Goal: Task Accomplishment & Management: Manage account settings

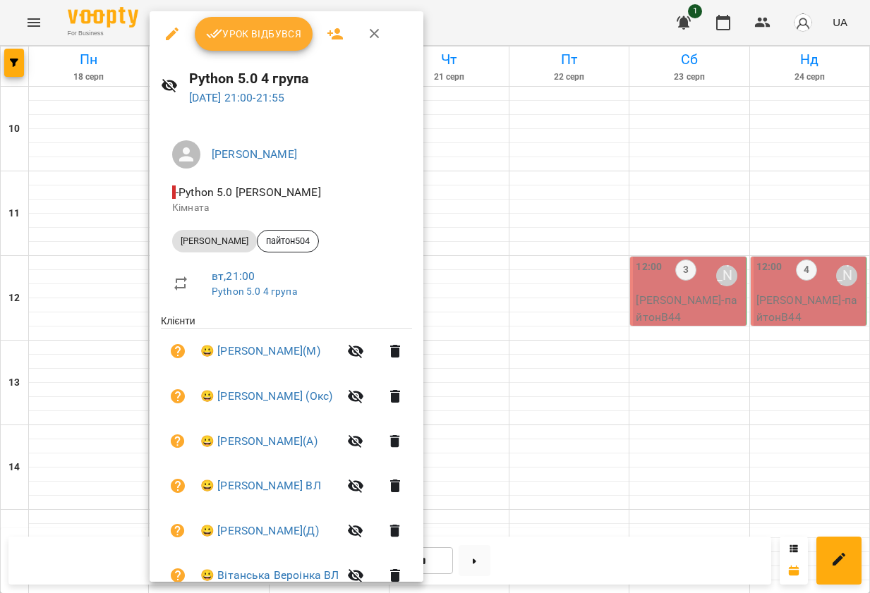
scroll to position [657, 0]
click at [487, 26] on div at bounding box center [435, 296] width 870 height 593
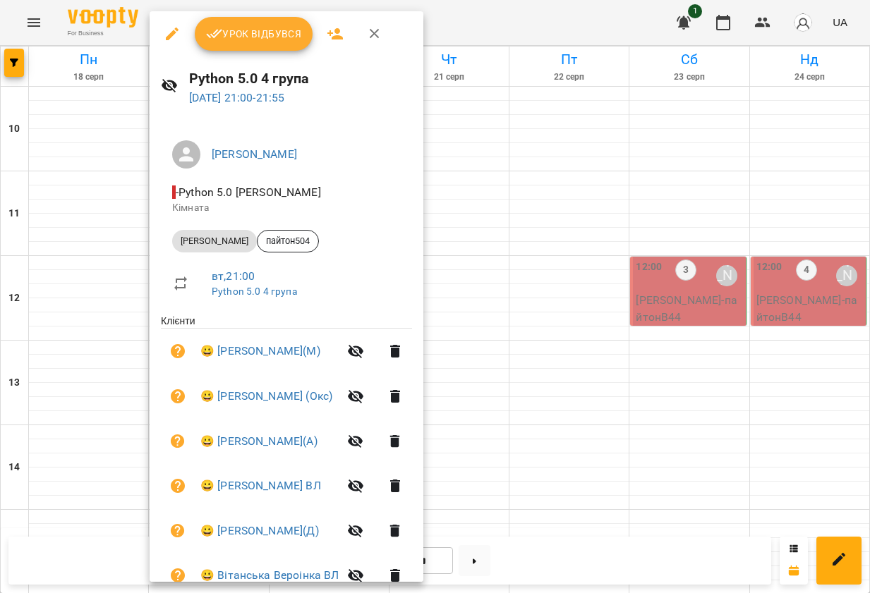
click at [255, 35] on span "Урок відбувся" at bounding box center [254, 33] width 96 height 17
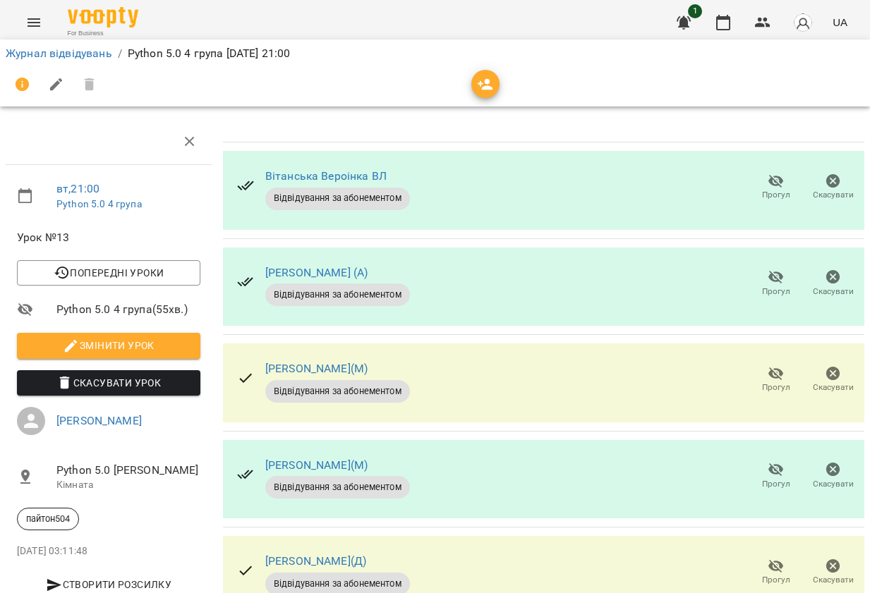
scroll to position [161, 0]
click at [777, 367] on icon "button" at bounding box center [776, 373] width 16 height 13
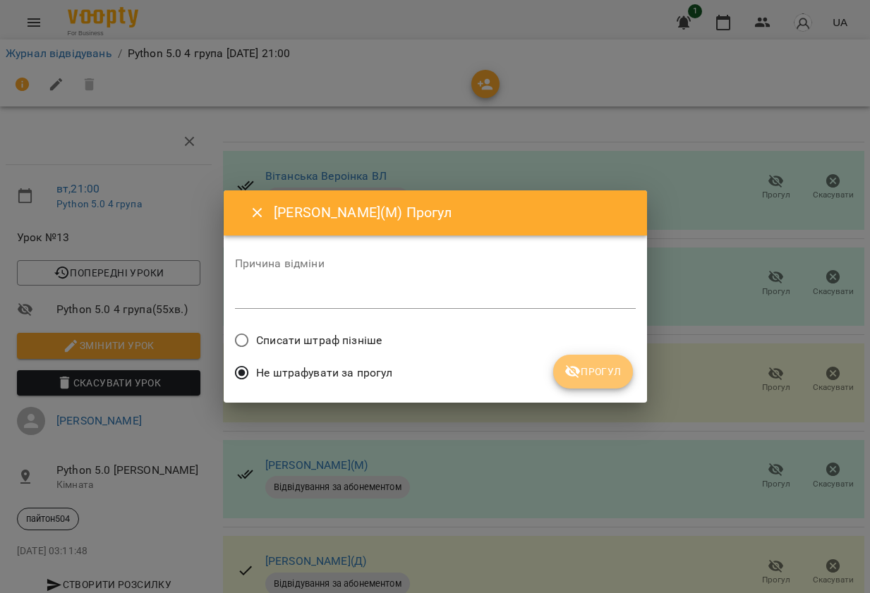
click at [607, 366] on span "Прогул" at bounding box center [592, 371] width 57 height 17
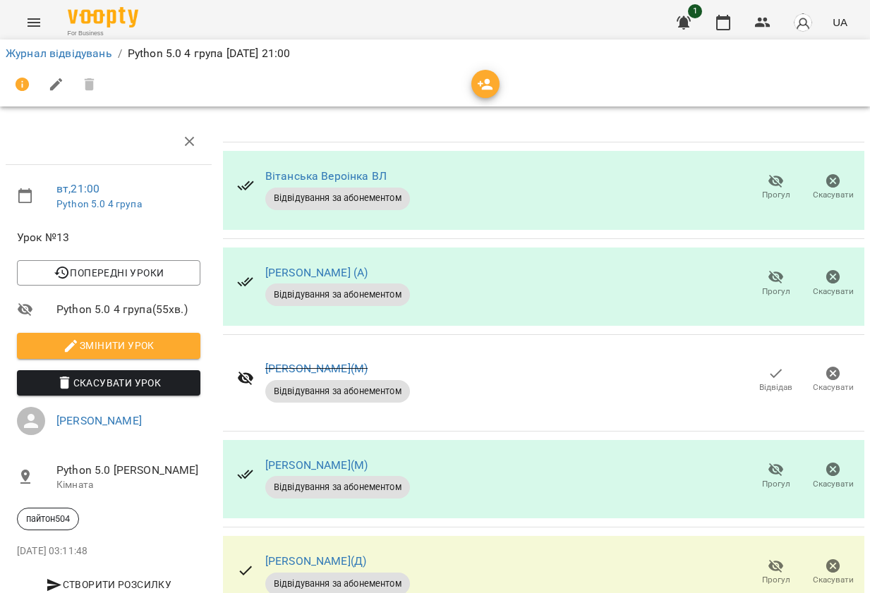
scroll to position [433, 0]
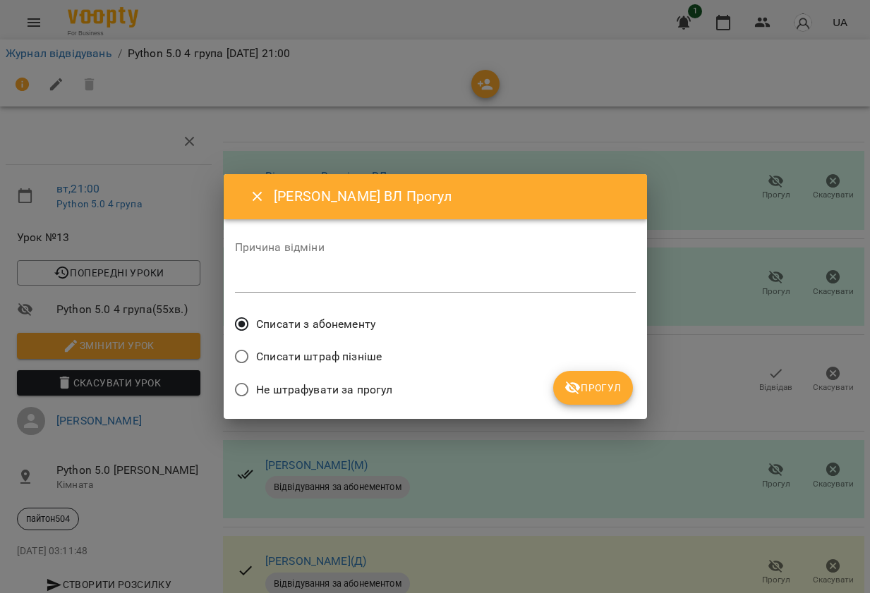
click at [606, 384] on span "Прогул" at bounding box center [592, 387] width 57 height 17
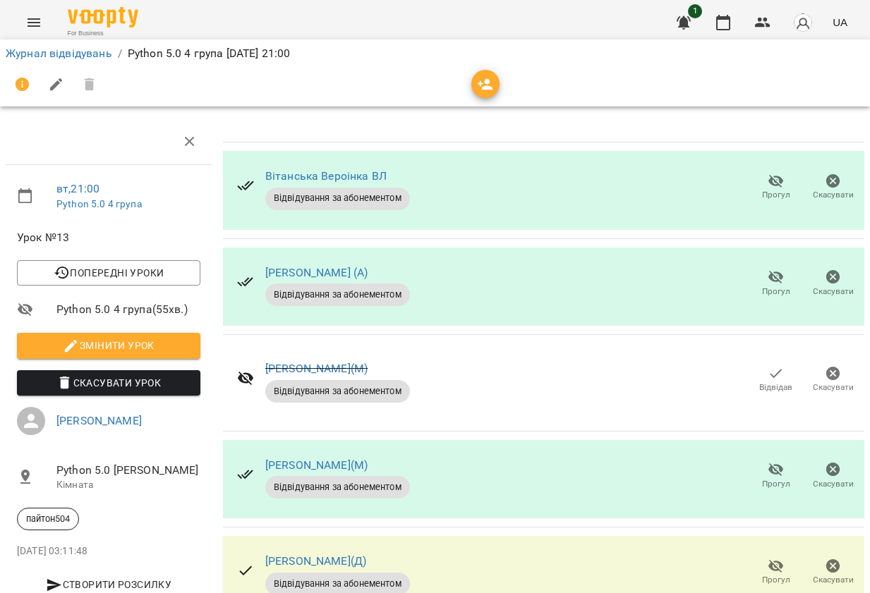
scroll to position [31, 0]
click at [777, 269] on icon "button" at bounding box center [775, 277] width 17 height 17
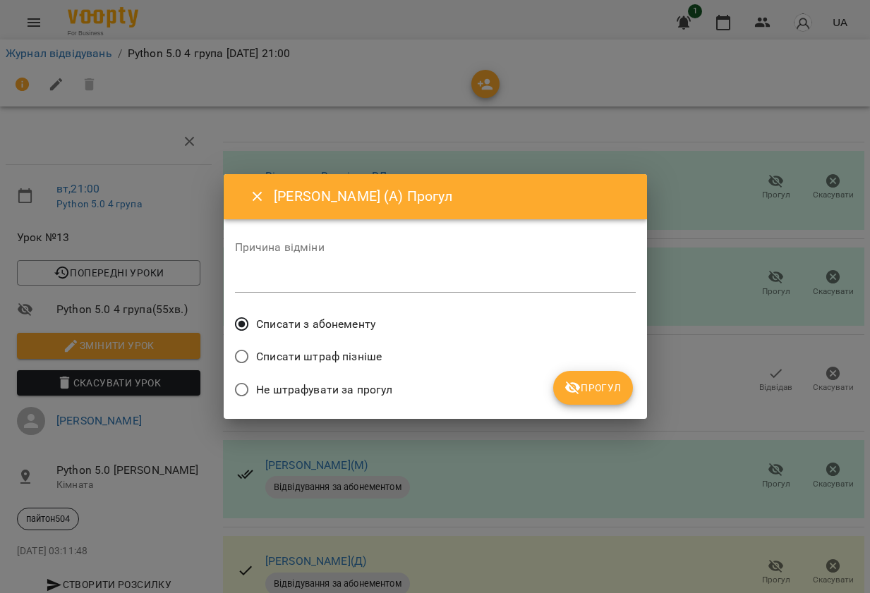
click at [597, 393] on span "Прогул" at bounding box center [592, 387] width 57 height 17
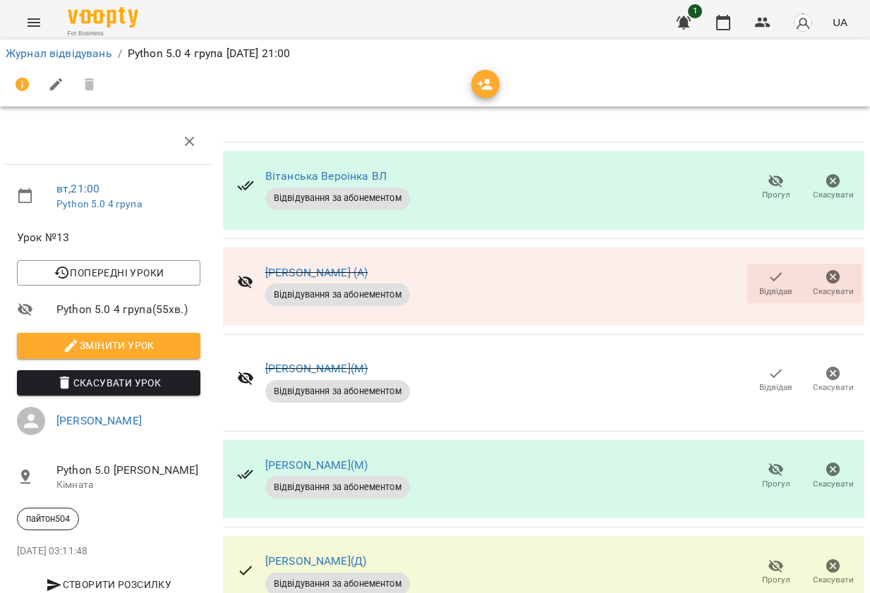
scroll to position [433, 0]
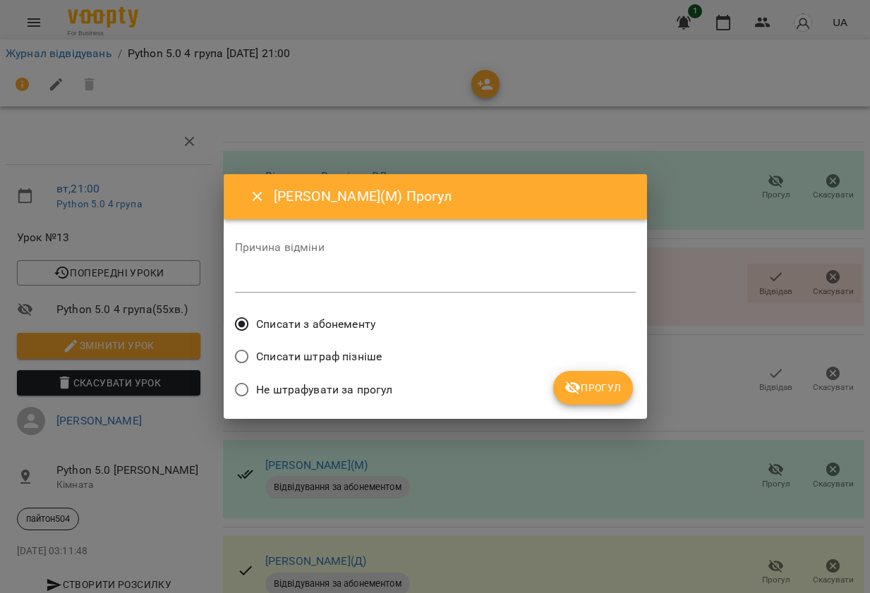
click at [567, 384] on icon "submit" at bounding box center [572, 387] width 17 height 17
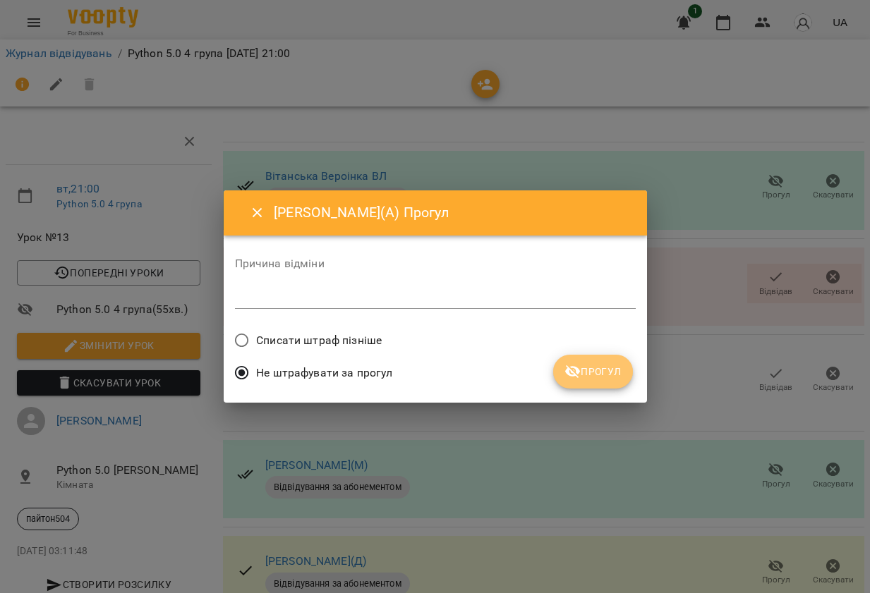
click at [603, 365] on span "Прогул" at bounding box center [592, 371] width 57 height 17
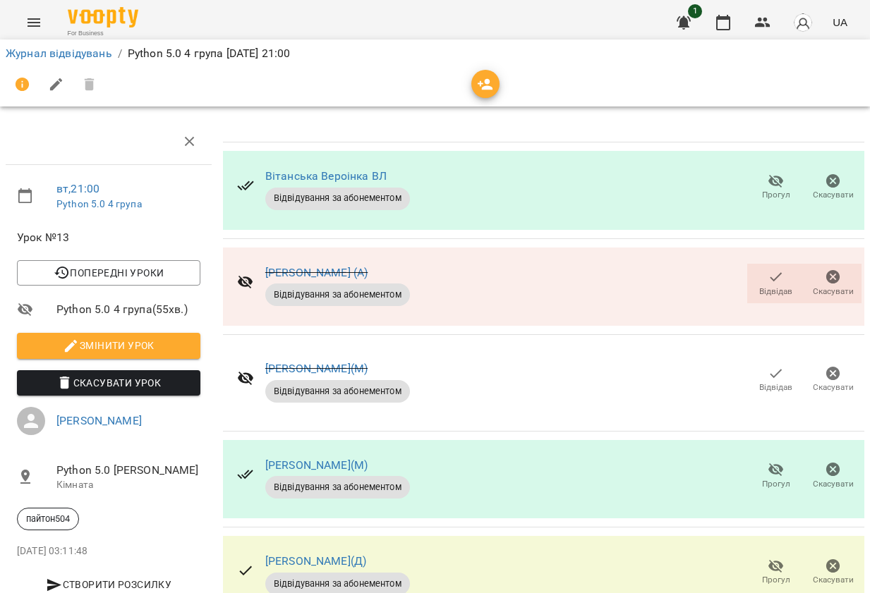
scroll to position [0, 0]
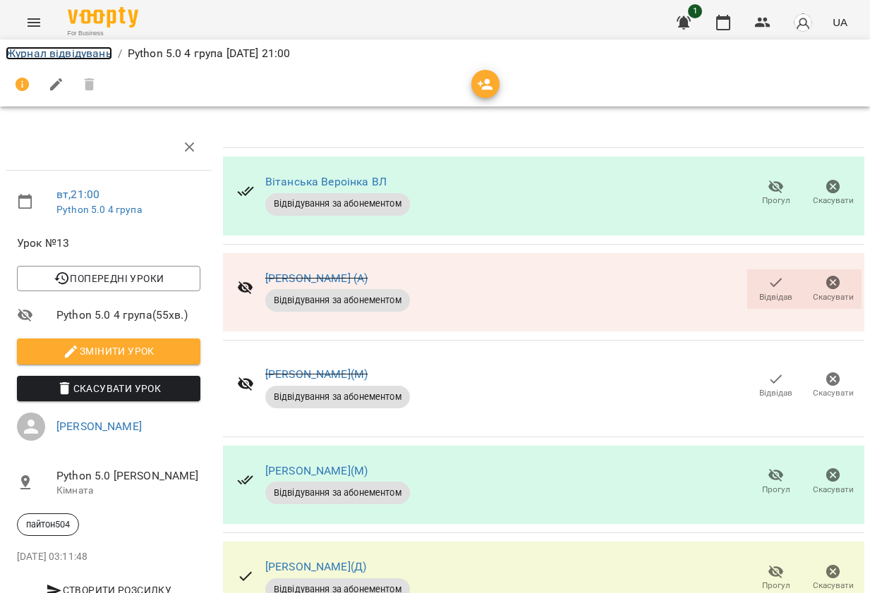
click at [71, 54] on link "Журнал відвідувань" at bounding box center [59, 53] width 106 height 13
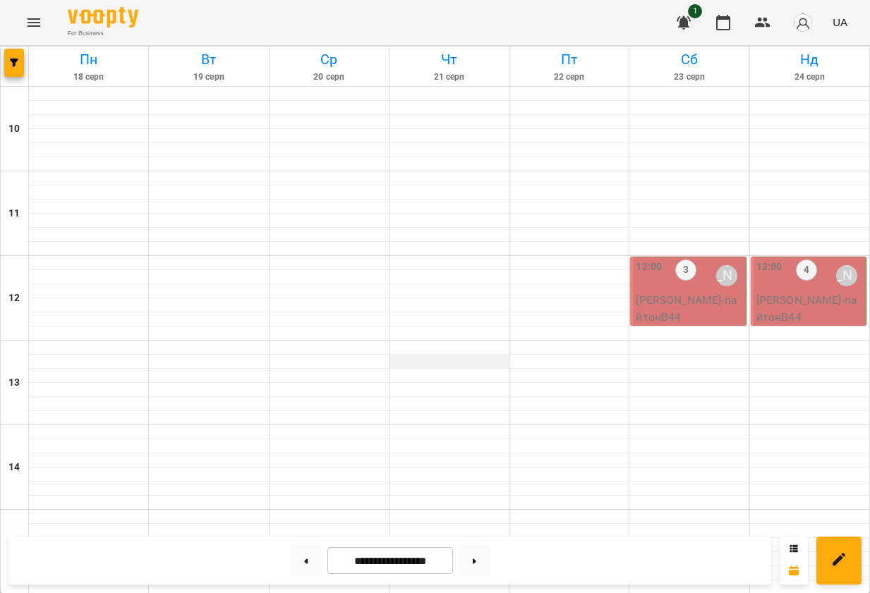
scroll to position [577, 0]
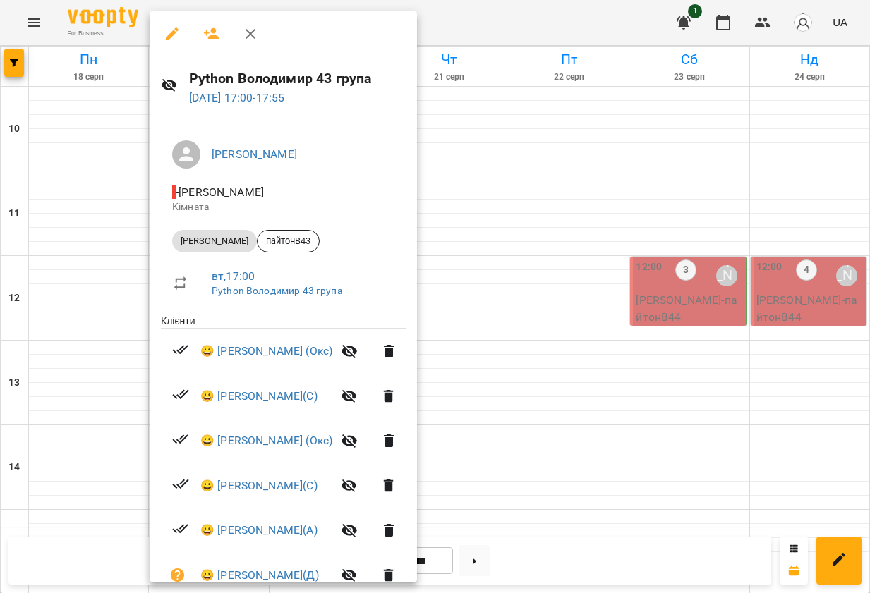
click at [599, 551] on div at bounding box center [435, 296] width 870 height 593
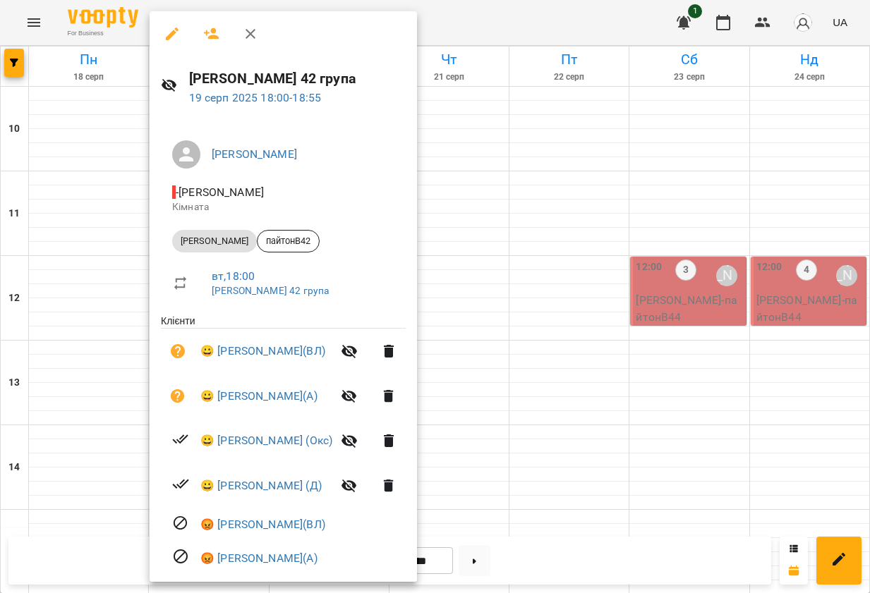
click at [705, 559] on div at bounding box center [435, 296] width 870 height 593
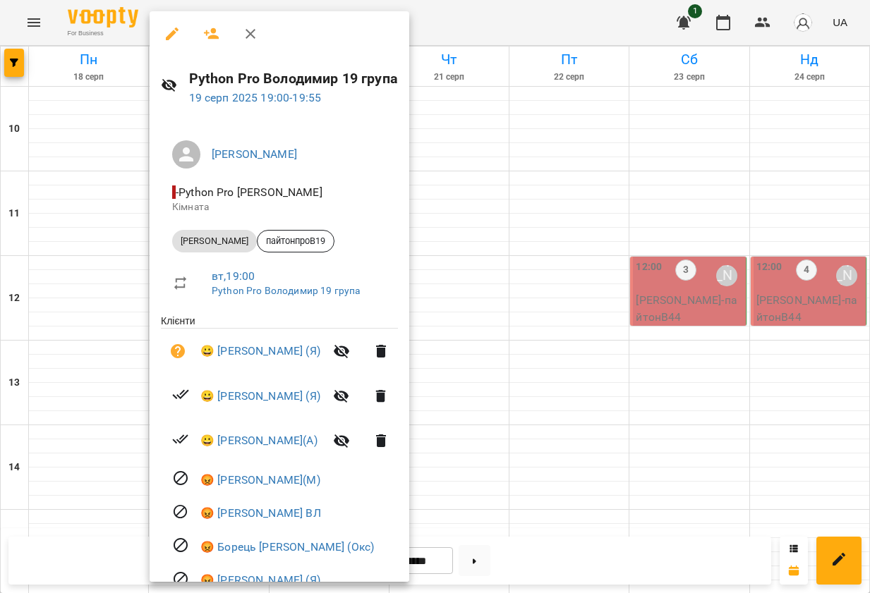
click at [556, 544] on div at bounding box center [435, 296] width 870 height 593
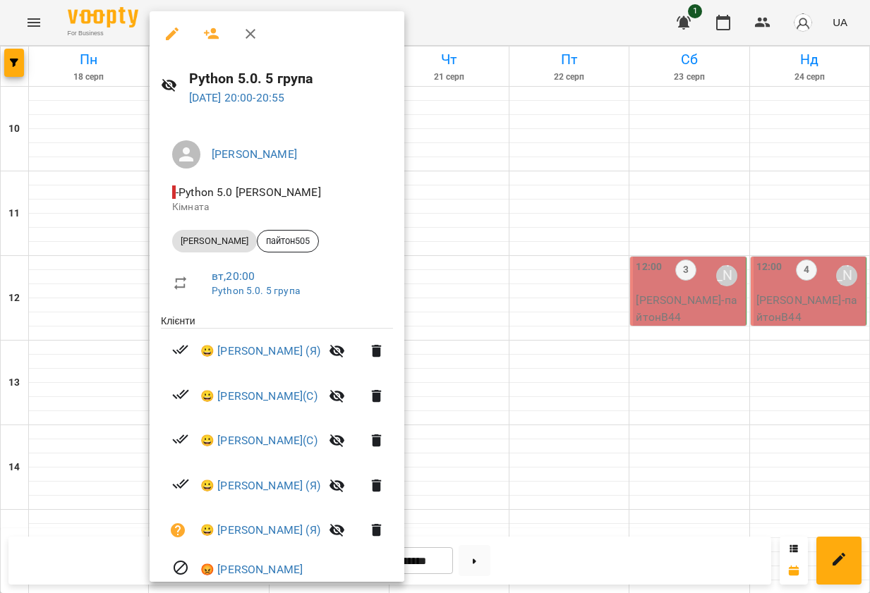
click at [621, 566] on div at bounding box center [435, 296] width 870 height 593
